Goal: Transaction & Acquisition: Purchase product/service

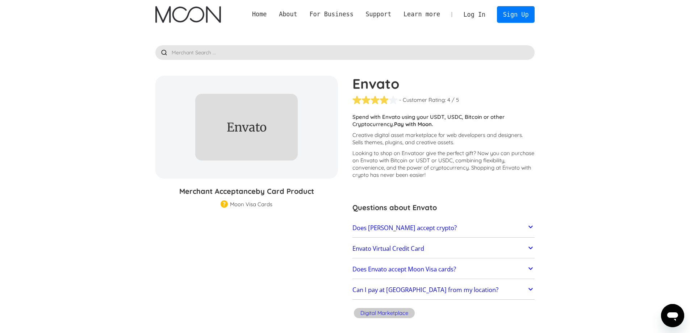
click at [203, 21] on img "home" at bounding box center [188, 14] width 66 height 17
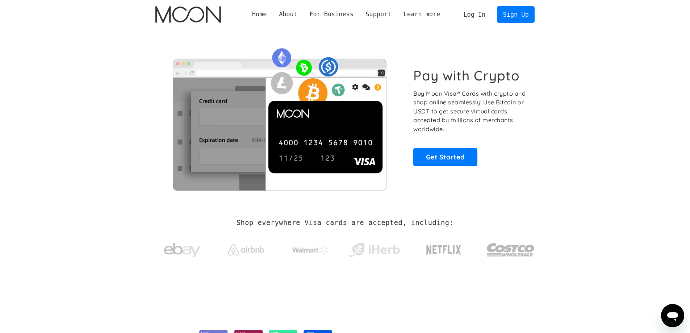
drag, startPoint x: 244, startPoint y: 100, endPoint x: 232, endPoint y: 18, distance: 83.5
click at [451, 152] on link "Get Started" at bounding box center [446, 157] width 64 height 18
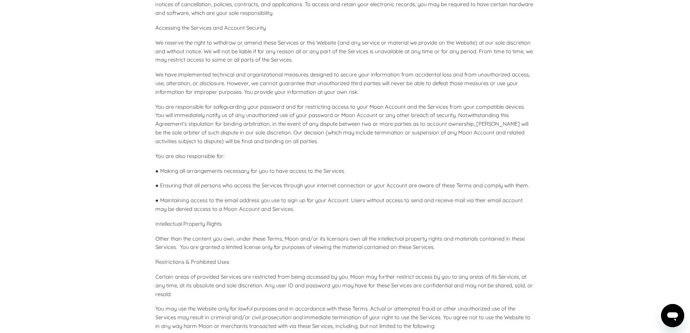
scroll to position [435, 0]
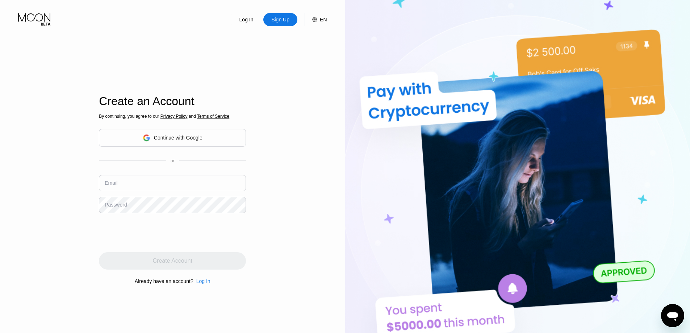
click at [180, 144] on div "Continue with Google" at bounding box center [172, 138] width 147 height 18
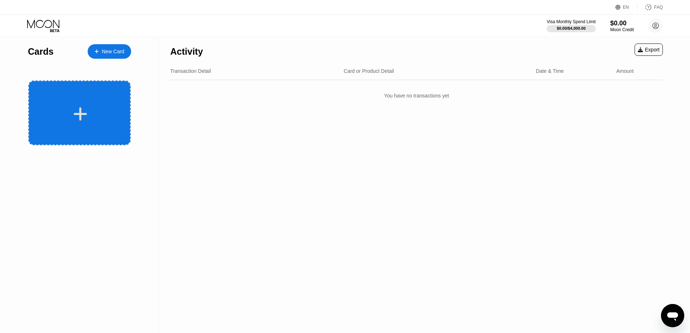
click at [102, 93] on div at bounding box center [79, 112] width 103 height 65
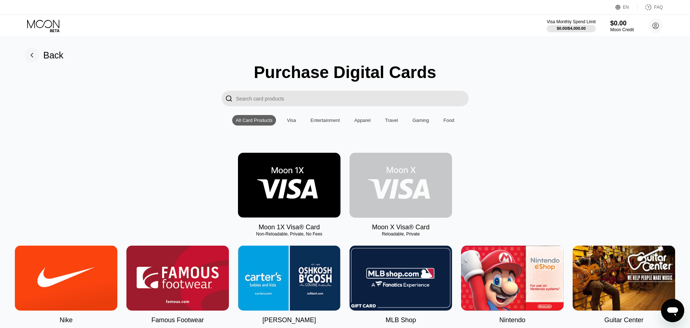
click at [376, 192] on img at bounding box center [401, 185] width 103 height 65
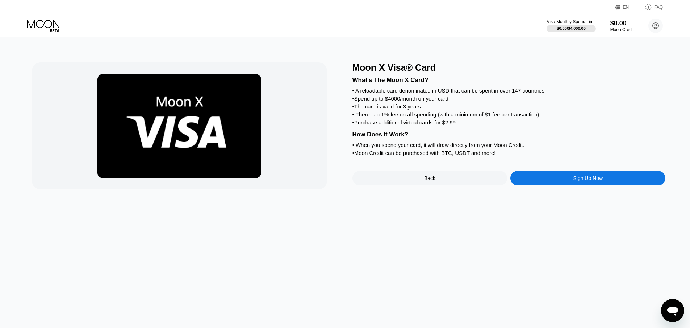
click at [437, 185] on div "Back" at bounding box center [430, 178] width 155 height 14
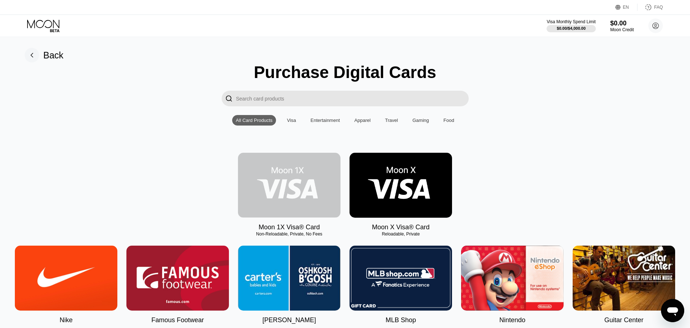
click at [308, 183] on img at bounding box center [289, 185] width 103 height 65
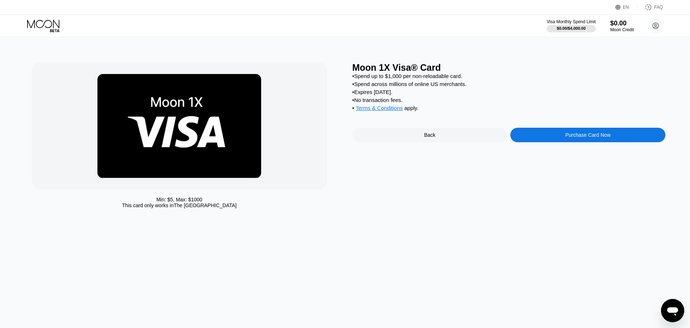
click at [553, 141] on div "Purchase Card Now" at bounding box center [588, 135] width 155 height 14
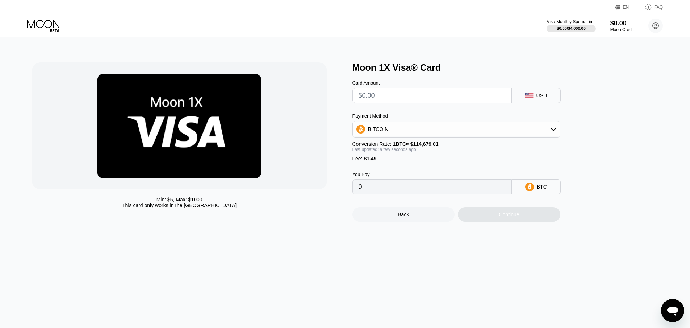
click at [388, 91] on input "text" at bounding box center [432, 95] width 147 height 14
click at [443, 117] on div "Payment Method" at bounding box center [457, 115] width 208 height 5
click at [437, 100] on input "text" at bounding box center [432, 95] width 147 height 14
click at [437, 98] on input "text" at bounding box center [432, 95] width 147 height 14
click at [422, 186] on div "0" at bounding box center [432, 186] width 159 height 15
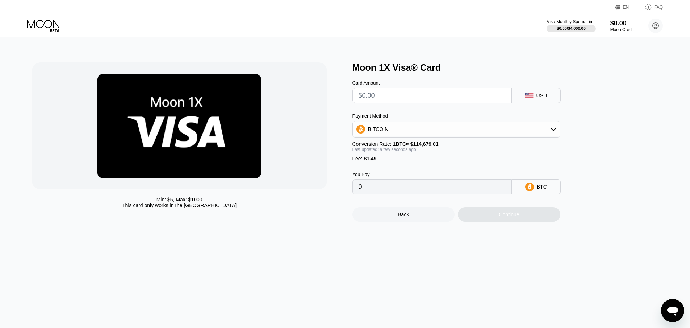
click at [419, 194] on input "0" at bounding box center [432, 186] width 147 height 14
click at [397, 136] on div "BITCOIN" at bounding box center [456, 129] width 207 height 14
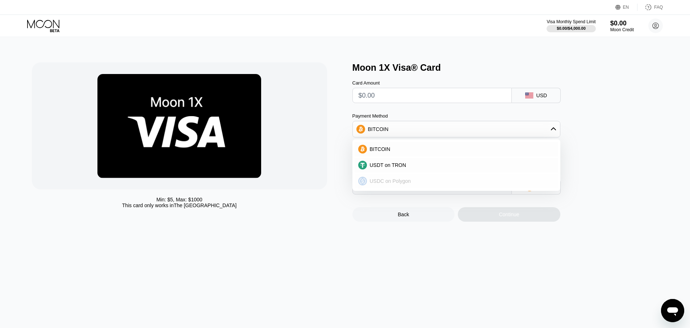
click at [396, 178] on div "USDC on Polygon" at bounding box center [457, 181] width 204 height 14
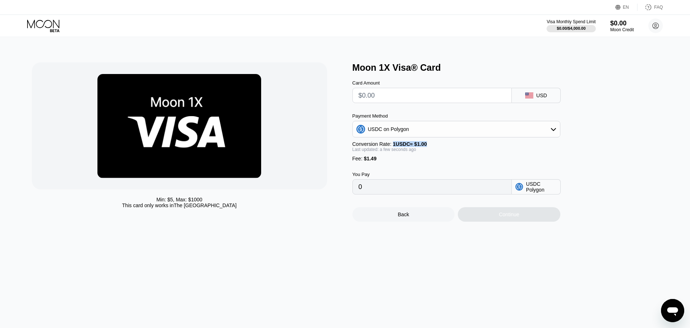
drag, startPoint x: 391, startPoint y: 148, endPoint x: 432, endPoint y: 149, distance: 40.6
click at [432, 147] on div "Conversion Rate: 1 USDC ≈ $1.00" at bounding box center [457, 144] width 208 height 6
click at [431, 176] on div "You Pay 0 USDC Polygon" at bounding box center [469, 177] width 232 height 33
click at [419, 194] on input "0" at bounding box center [432, 186] width 147 height 14
drag, startPoint x: 419, startPoint y: 197, endPoint x: 267, endPoint y: 172, distance: 153.6
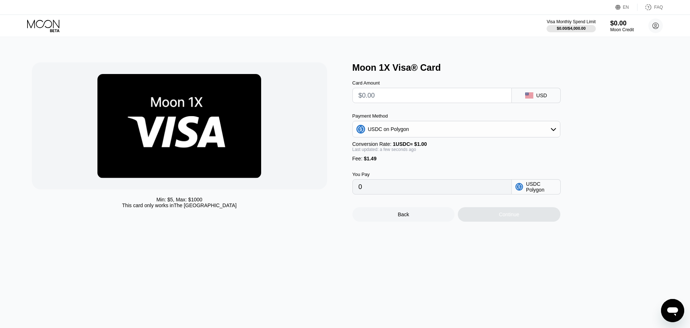
click at [267, 172] on div "Min: $ 5 , Max: $ 1000 This card only works in The United States Moon 1X Visa® …" at bounding box center [345, 141] width 627 height 159
click at [339, 201] on div "Min: $ 5 , Max: $ 1000 This card only works in The United States" at bounding box center [189, 141] width 314 height 159
click at [336, 229] on div "Min: $ 5 , Max: $ 1000 This card only works in The United States Moon 1X Visa® …" at bounding box center [345, 182] width 696 height 291
click at [334, 266] on div "Min: $ 5 , Max: $ 1000 This card only works in The United States Moon 1X Visa® …" at bounding box center [345, 182] width 696 height 291
click at [377, 96] on input "text" at bounding box center [432, 95] width 147 height 14
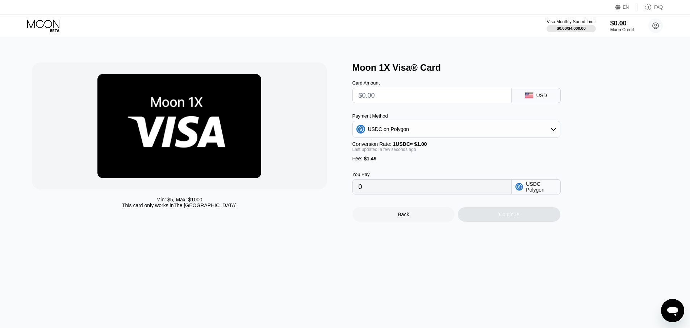
click at [377, 96] on input "text" at bounding box center [432, 95] width 147 height 14
